Goal: Transaction & Acquisition: Purchase product/service

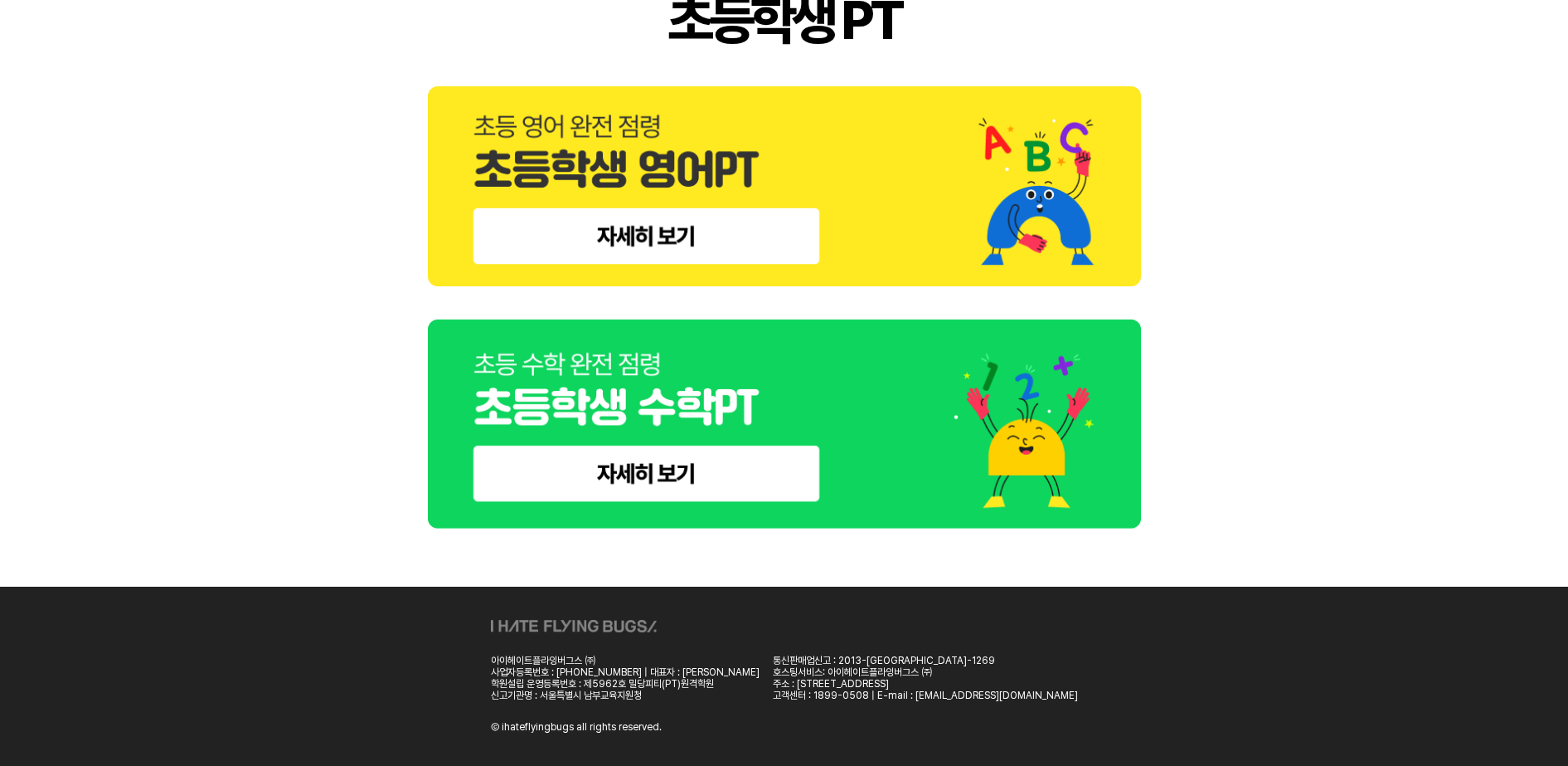
scroll to position [734, 0]
click at [683, 463] on img at bounding box center [784, 424] width 713 height 210
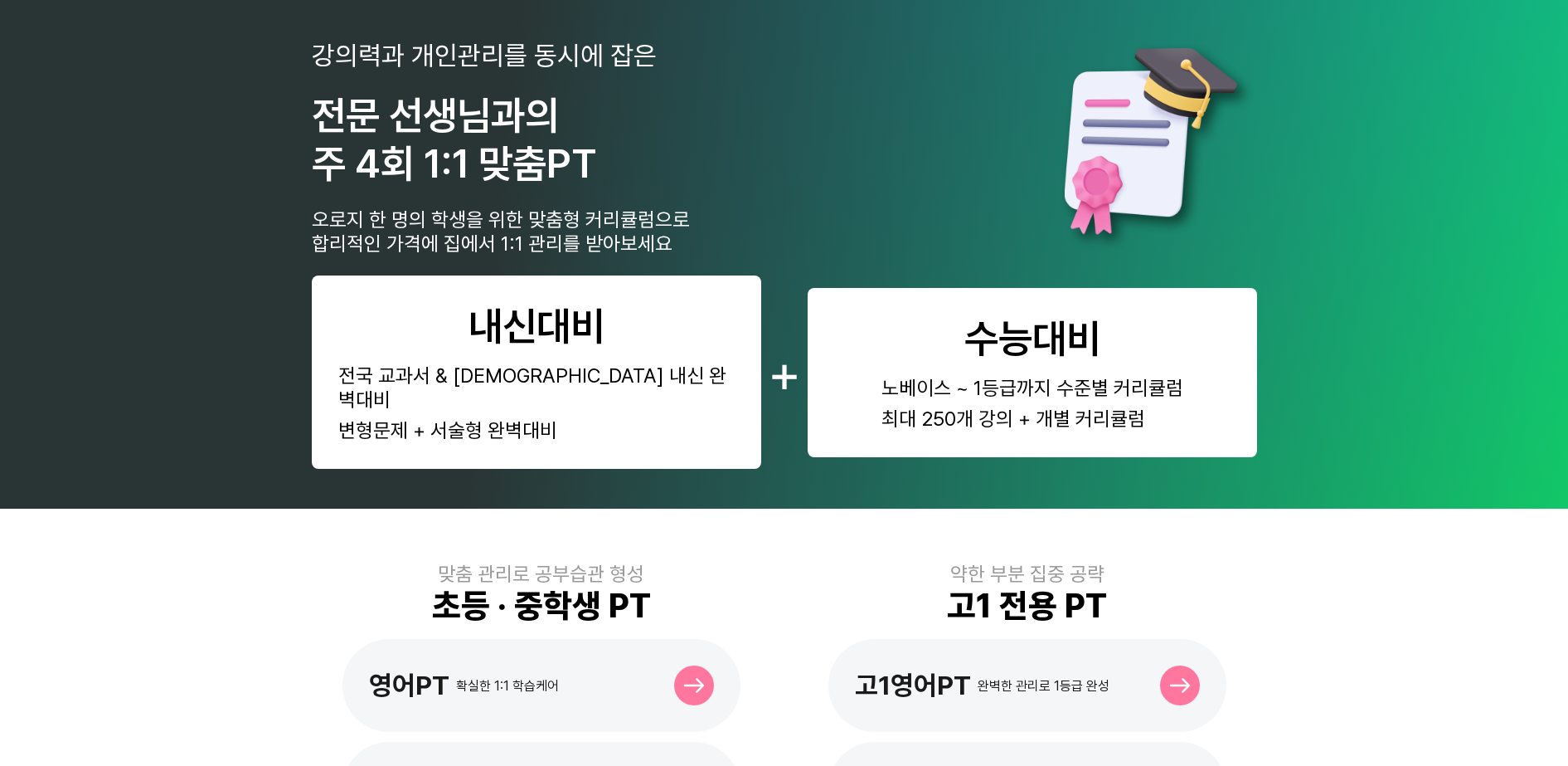
scroll to position [104, 0]
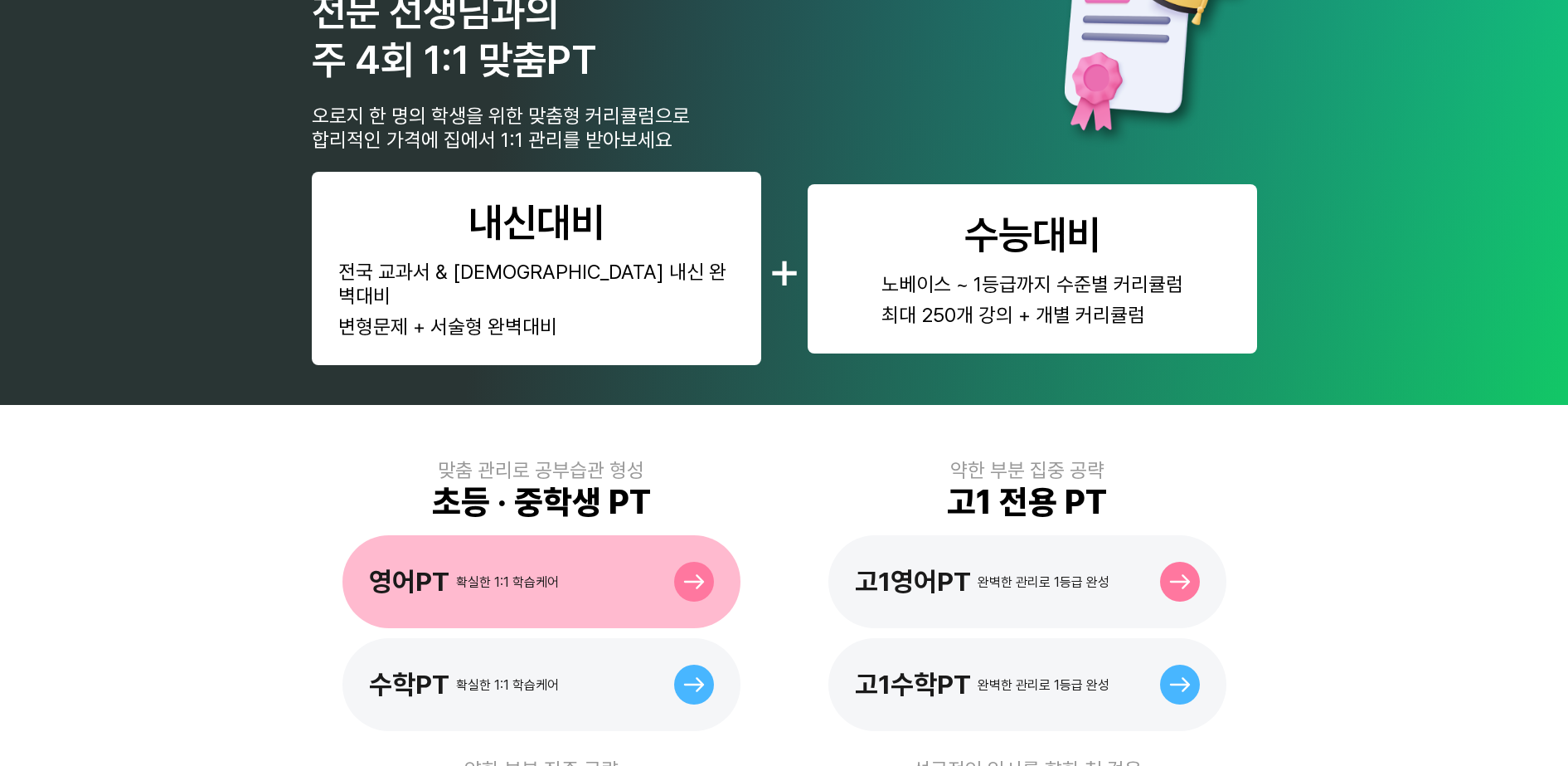
click at [640, 537] on div "영어PT 확실한 1:1 학습케어" at bounding box center [541, 582] width 398 height 93
